Goal: Task Accomplishment & Management: Manage account settings

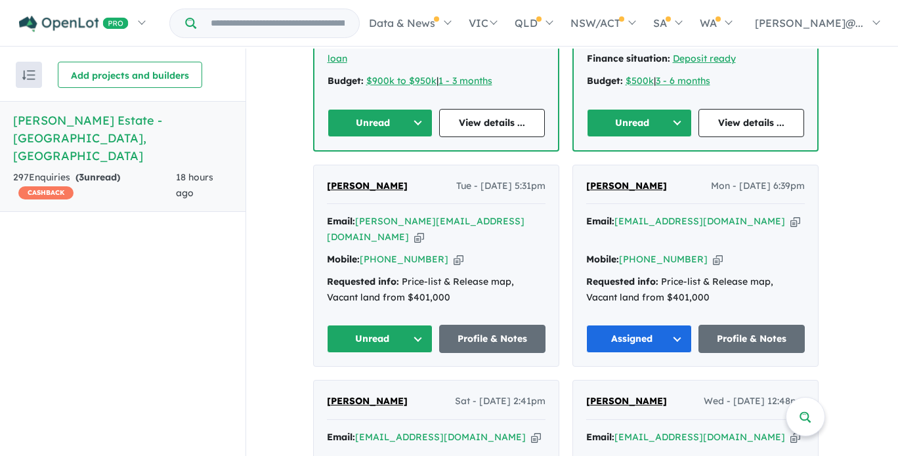
scroll to position [792, 0]
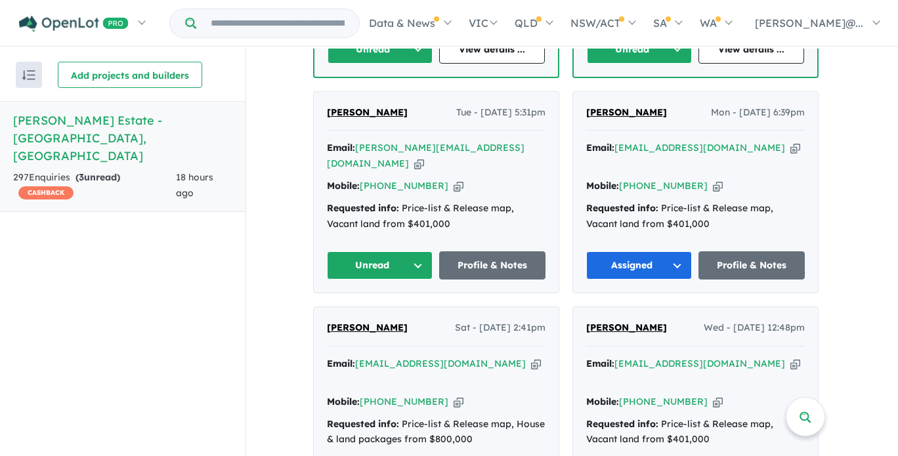
click at [419, 251] on button "Unread" at bounding box center [380, 265] width 106 height 28
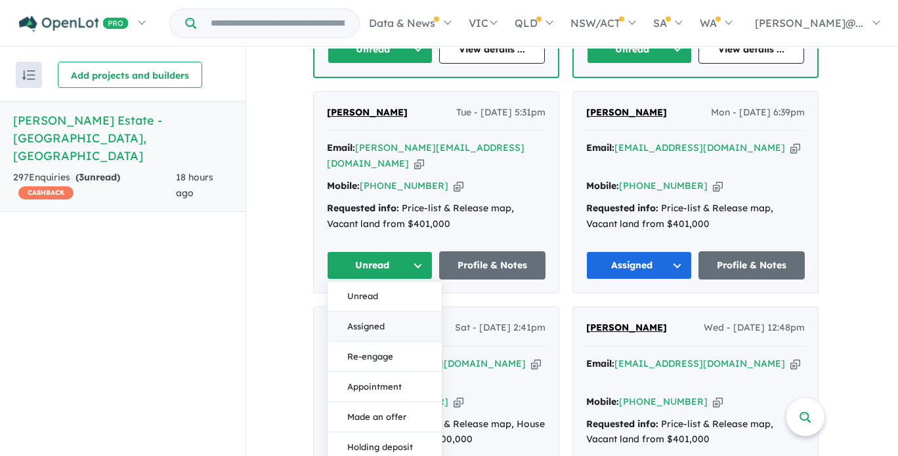
click at [416, 312] on button "Assigned" at bounding box center [384, 327] width 114 height 30
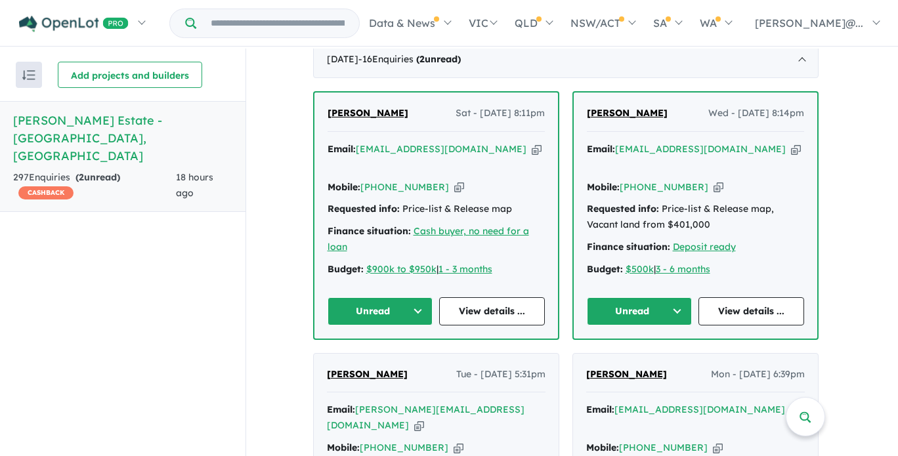
scroll to position [530, 0]
click at [791, 145] on icon "button" at bounding box center [796, 150] width 10 height 14
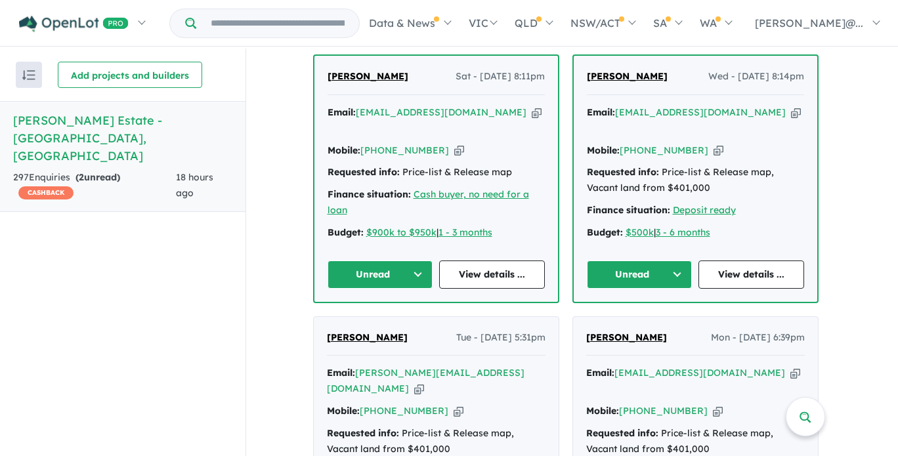
scroll to position [595, 0]
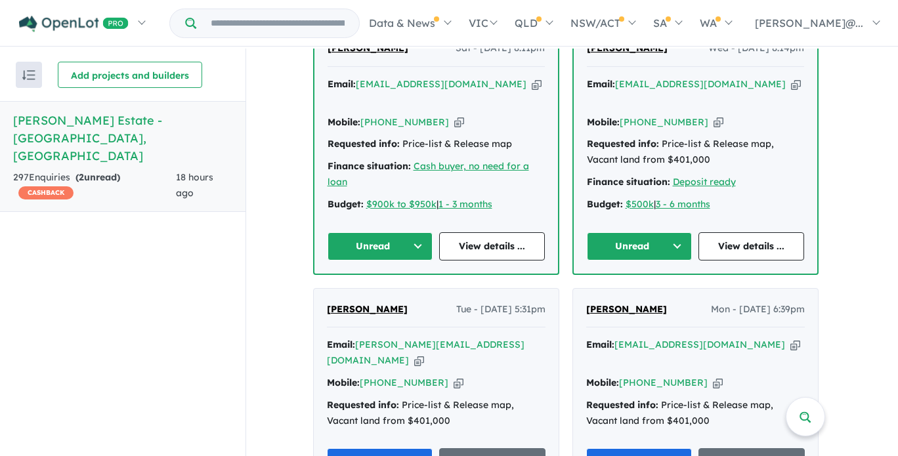
click at [677, 237] on button "Unread" at bounding box center [640, 246] width 106 height 28
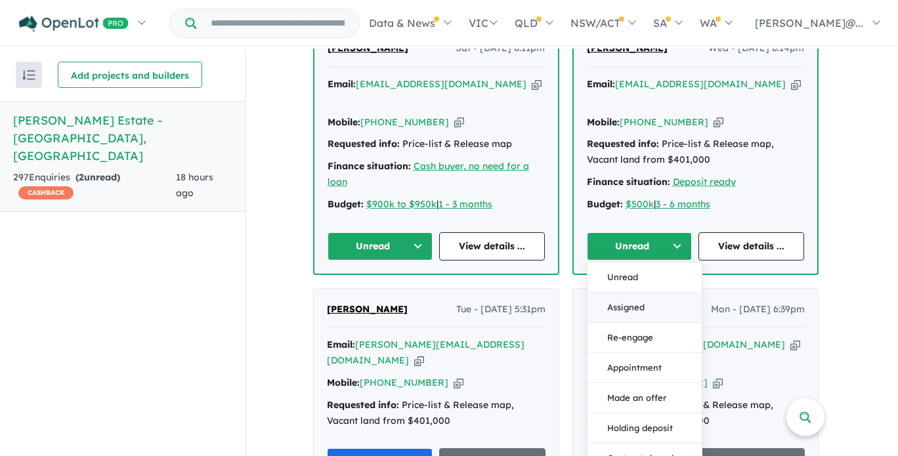
click at [654, 294] on button "Assigned" at bounding box center [644, 307] width 114 height 30
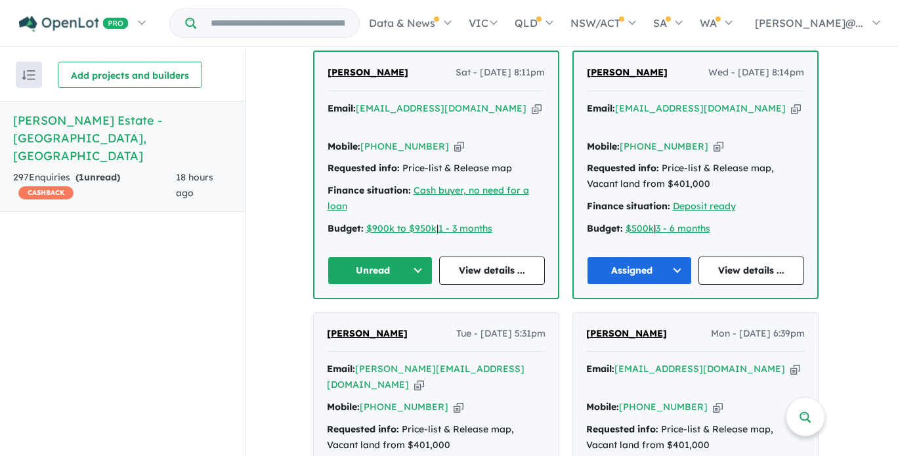
scroll to position [530, 0]
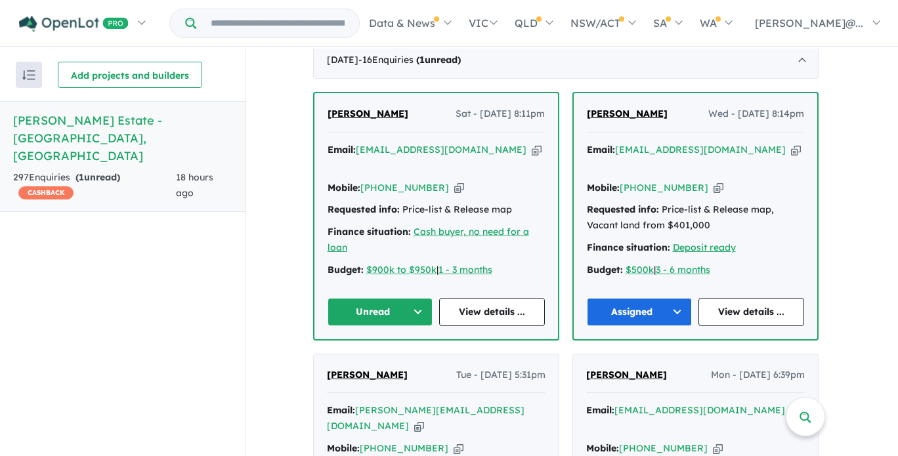
click at [531, 144] on icon "button" at bounding box center [536, 150] width 10 height 14
click at [454, 181] on icon "button" at bounding box center [459, 188] width 10 height 14
click at [417, 310] on button "Unread" at bounding box center [380, 312] width 106 height 28
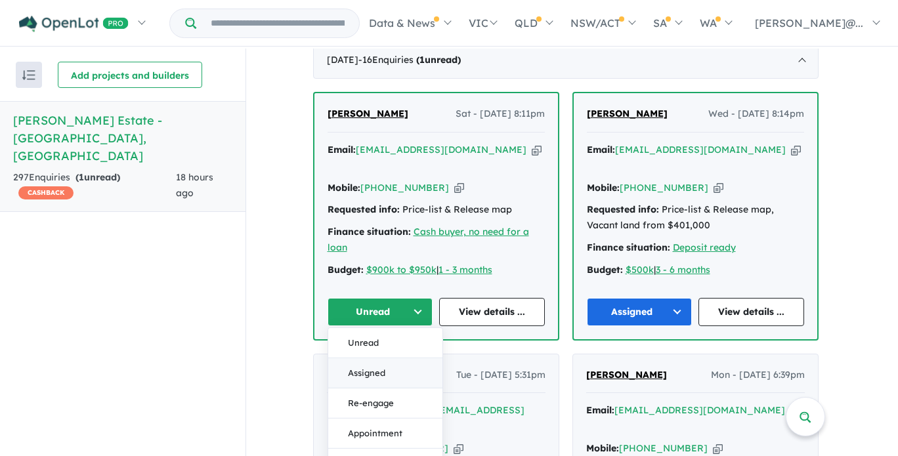
click at [416, 358] on button "Assigned" at bounding box center [385, 373] width 114 height 30
